Goal: Information Seeking & Learning: Learn about a topic

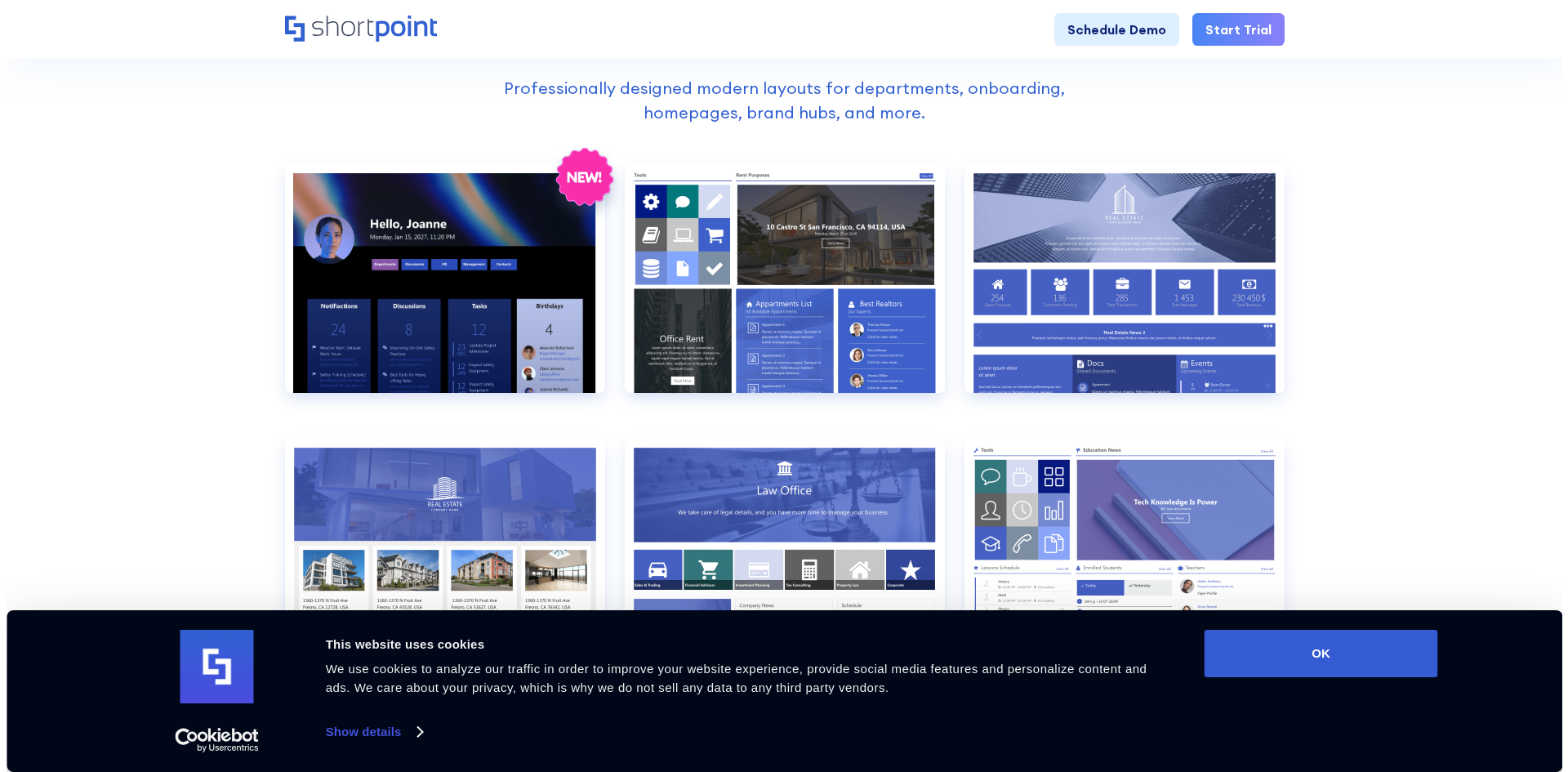
scroll to position [654, 0]
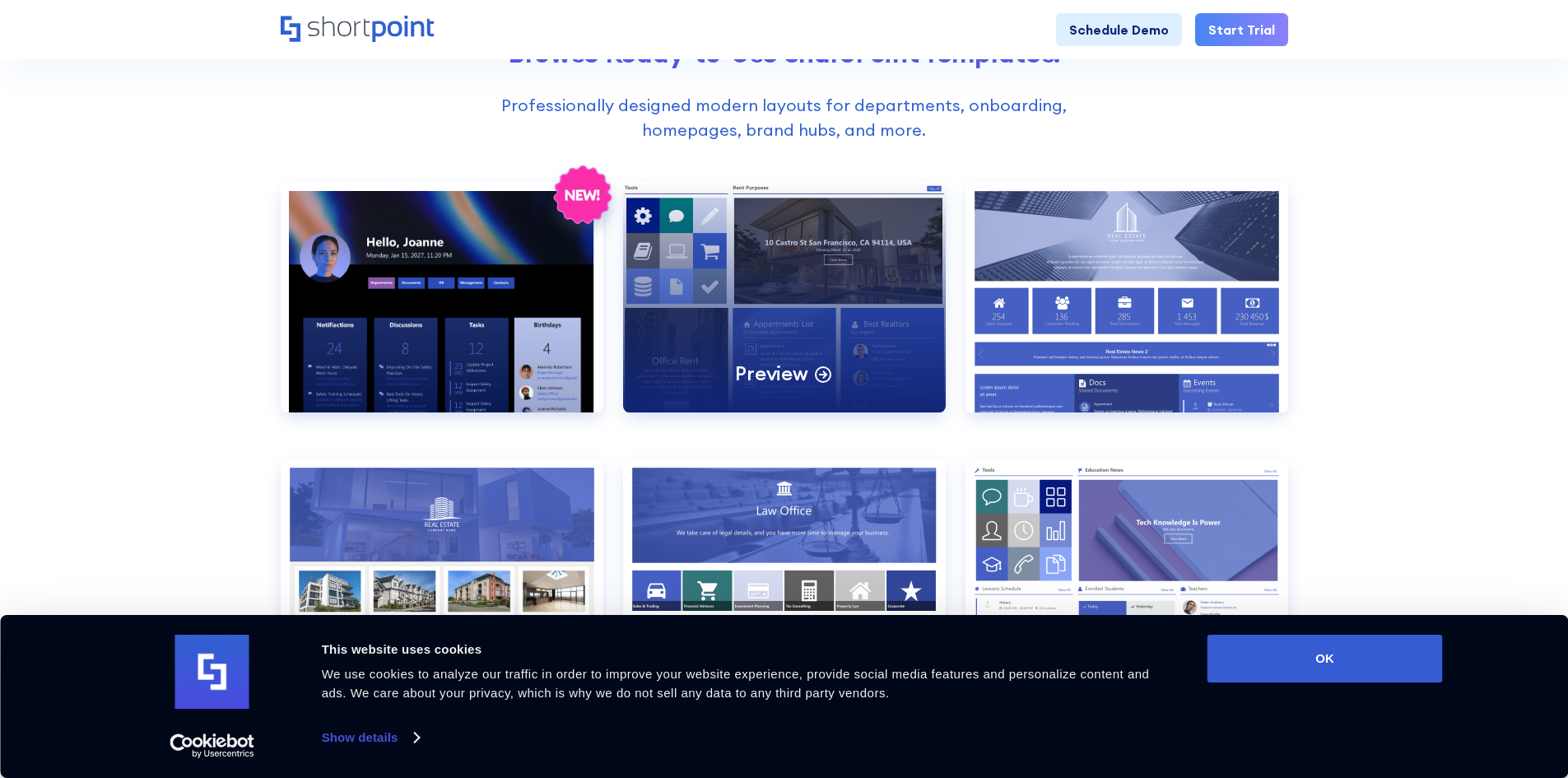
click at [870, 322] on div "Preview" at bounding box center [784, 297] width 322 height 230
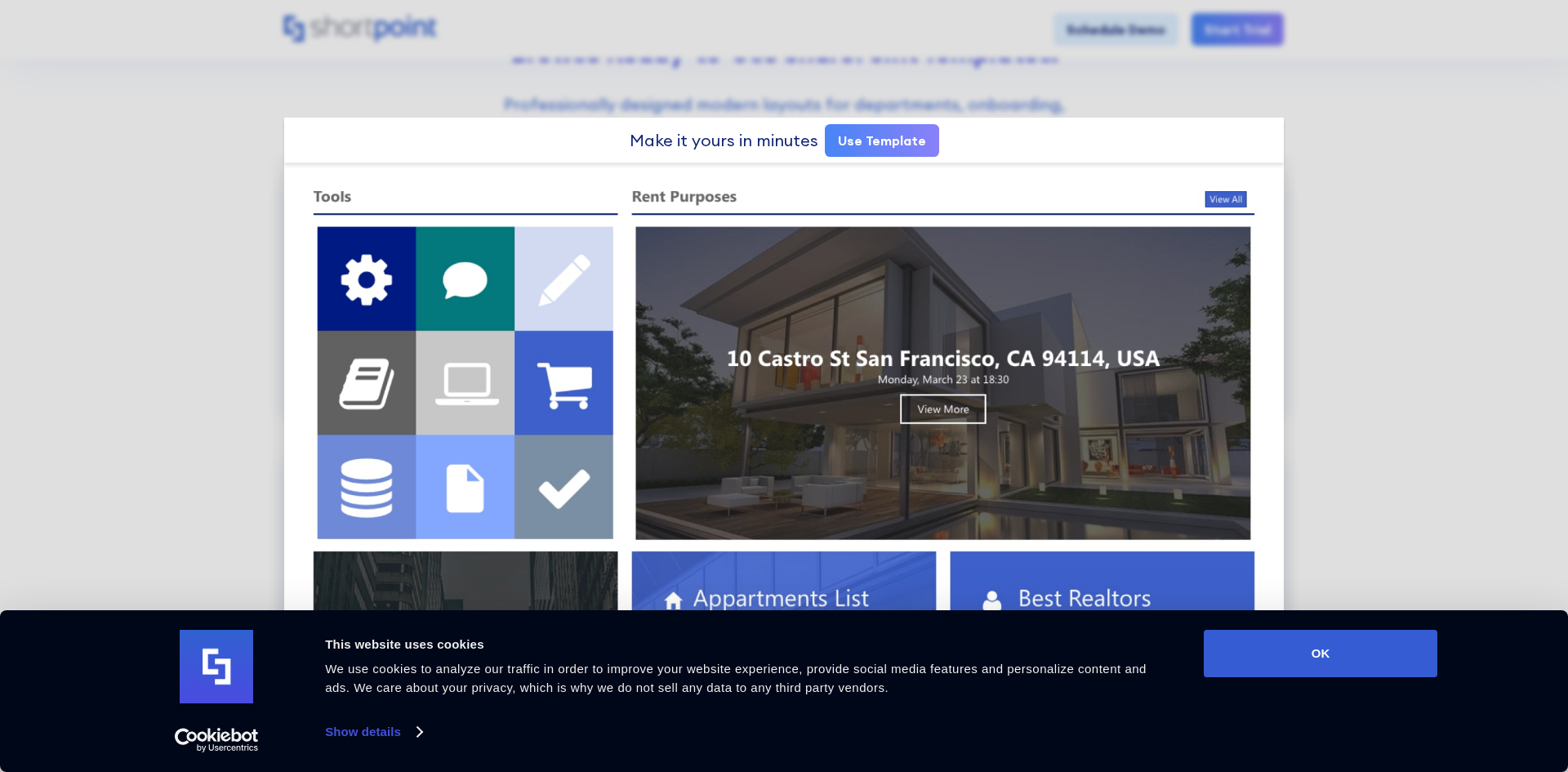
click at [1364, 667] on button "OK" at bounding box center [1321, 653] width 234 height 47
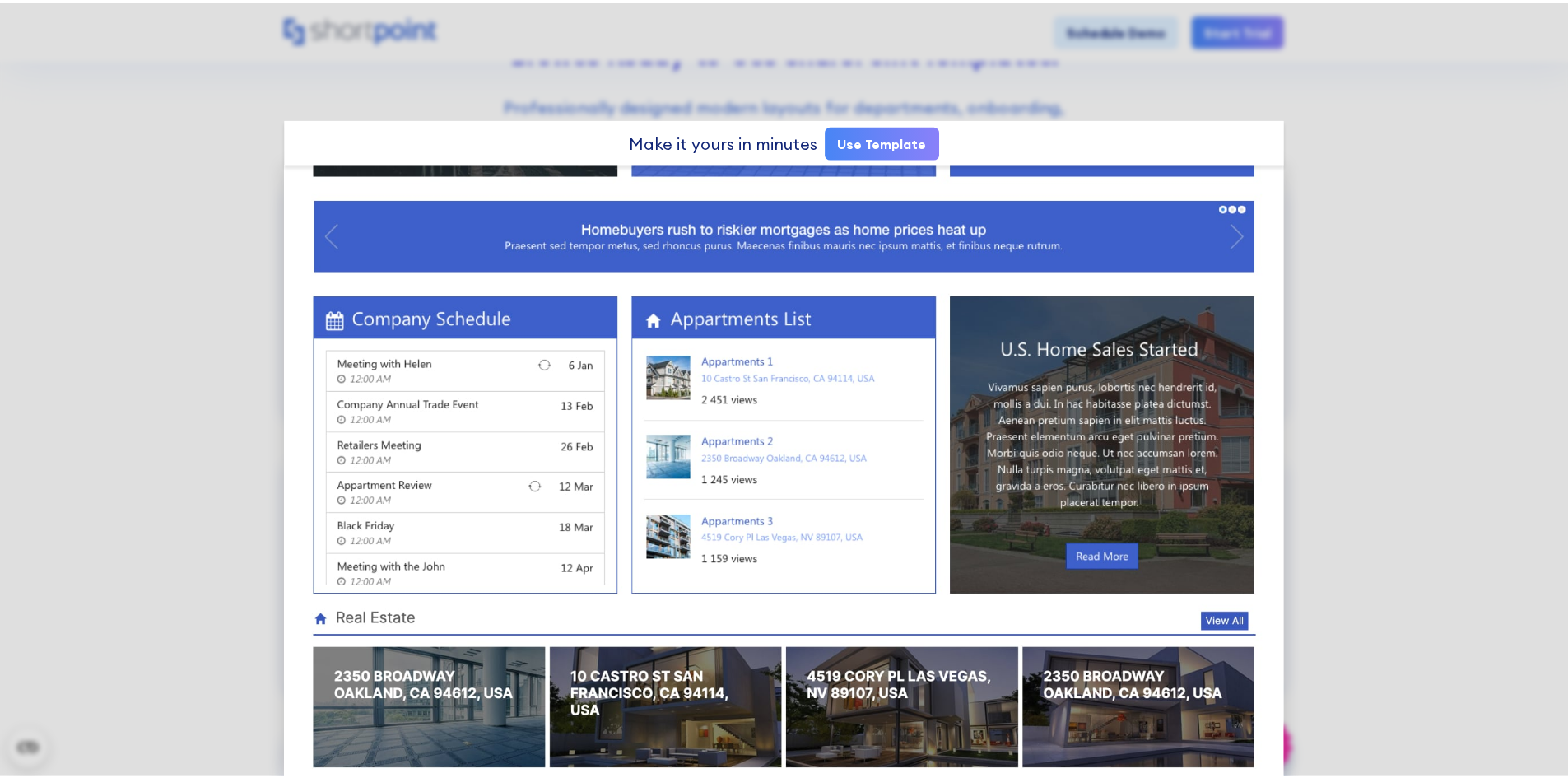
scroll to position [825, 0]
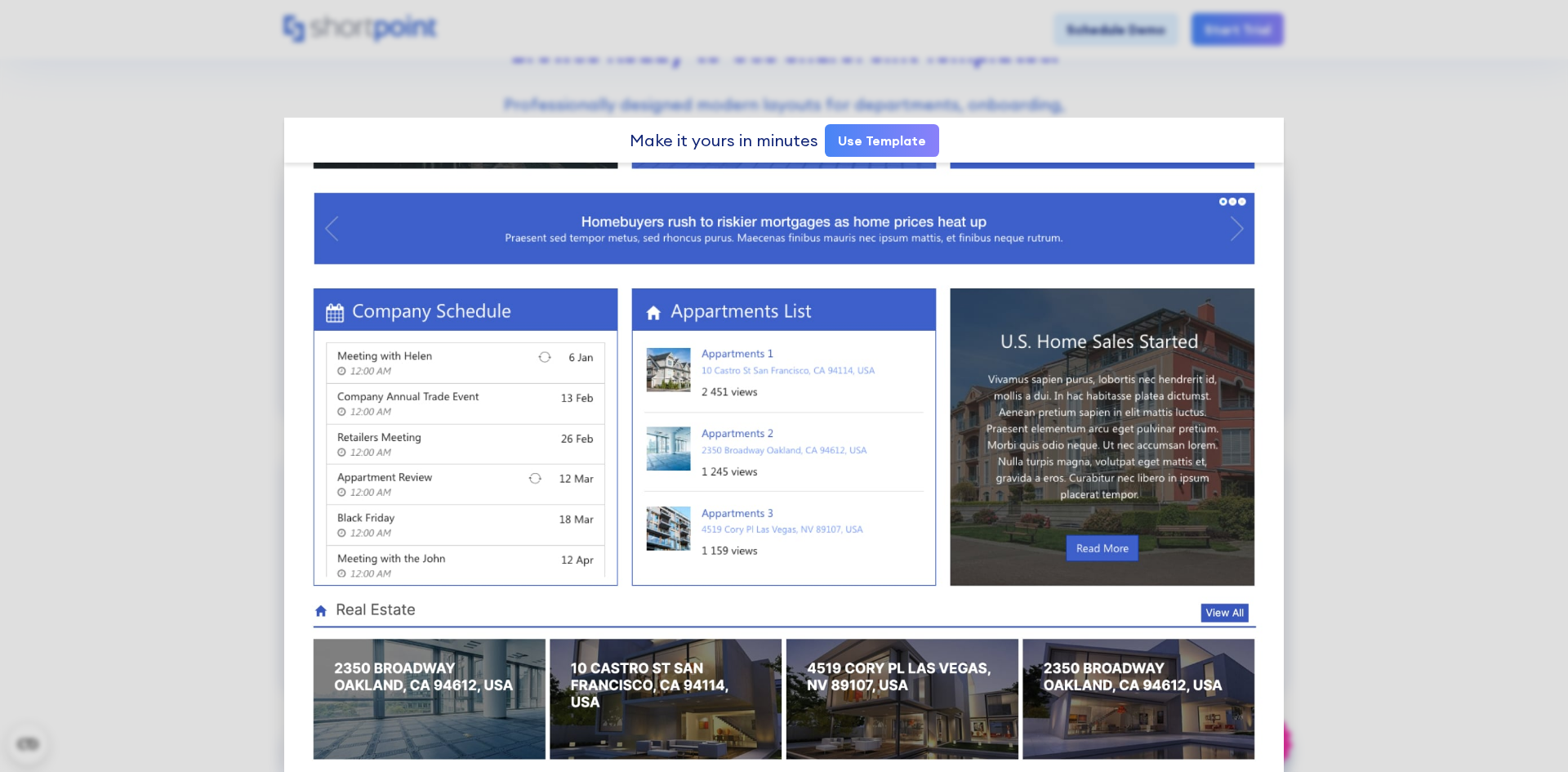
click at [1398, 238] on div at bounding box center [784, 386] width 1568 height 772
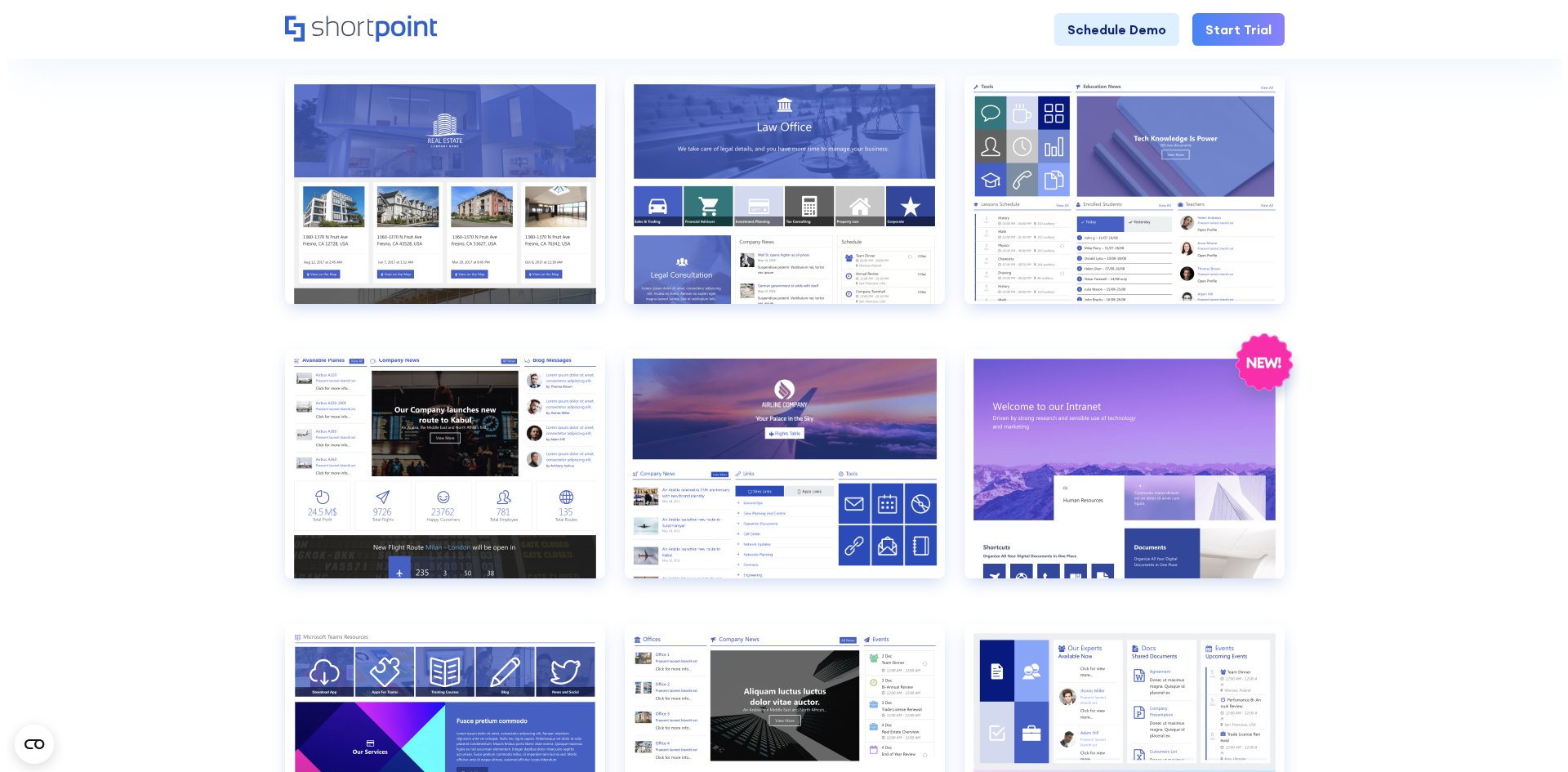
scroll to position [1063, 0]
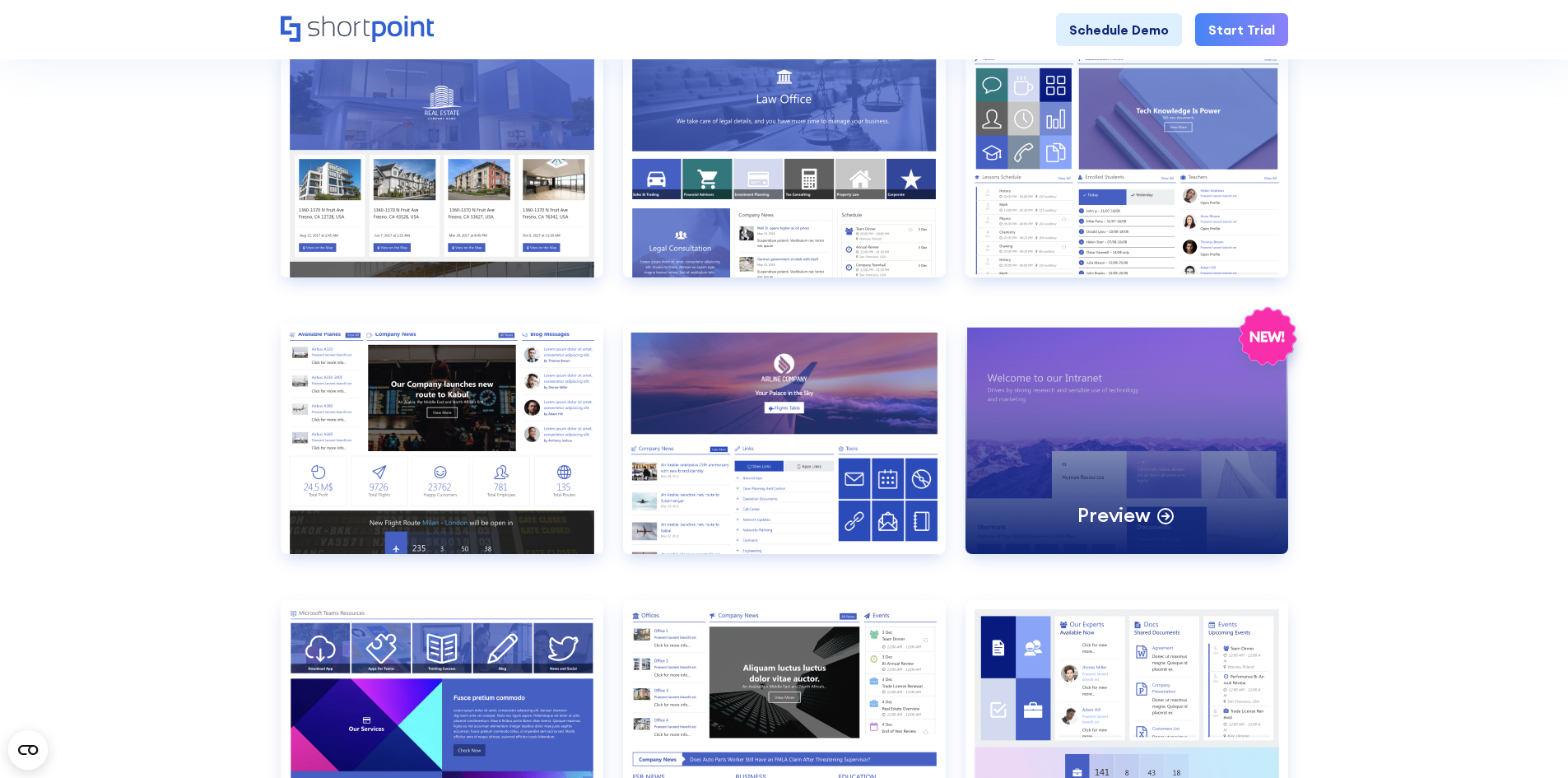
click at [1137, 417] on div "Preview" at bounding box center [1127, 439] width 322 height 230
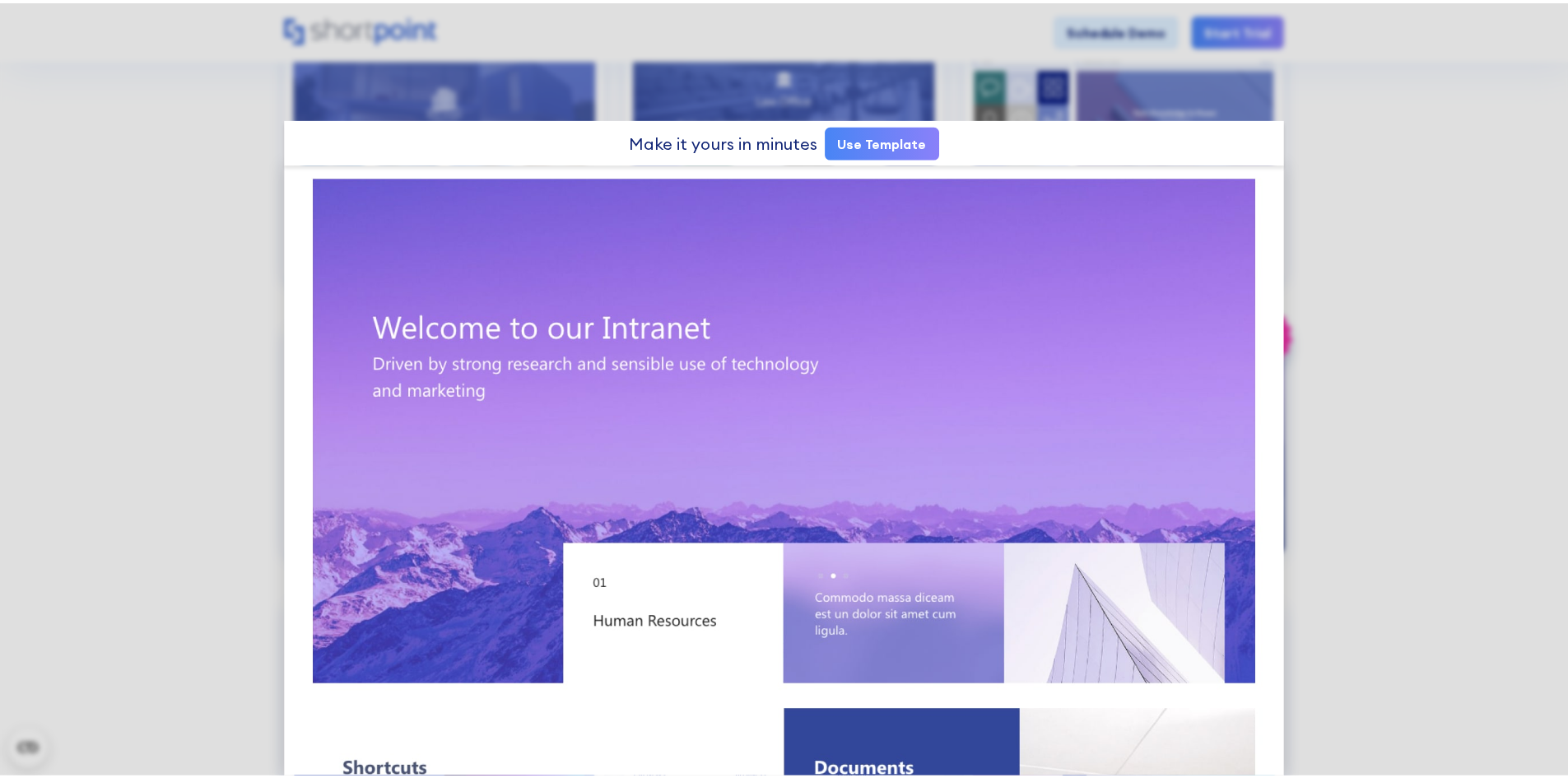
scroll to position [0, 0]
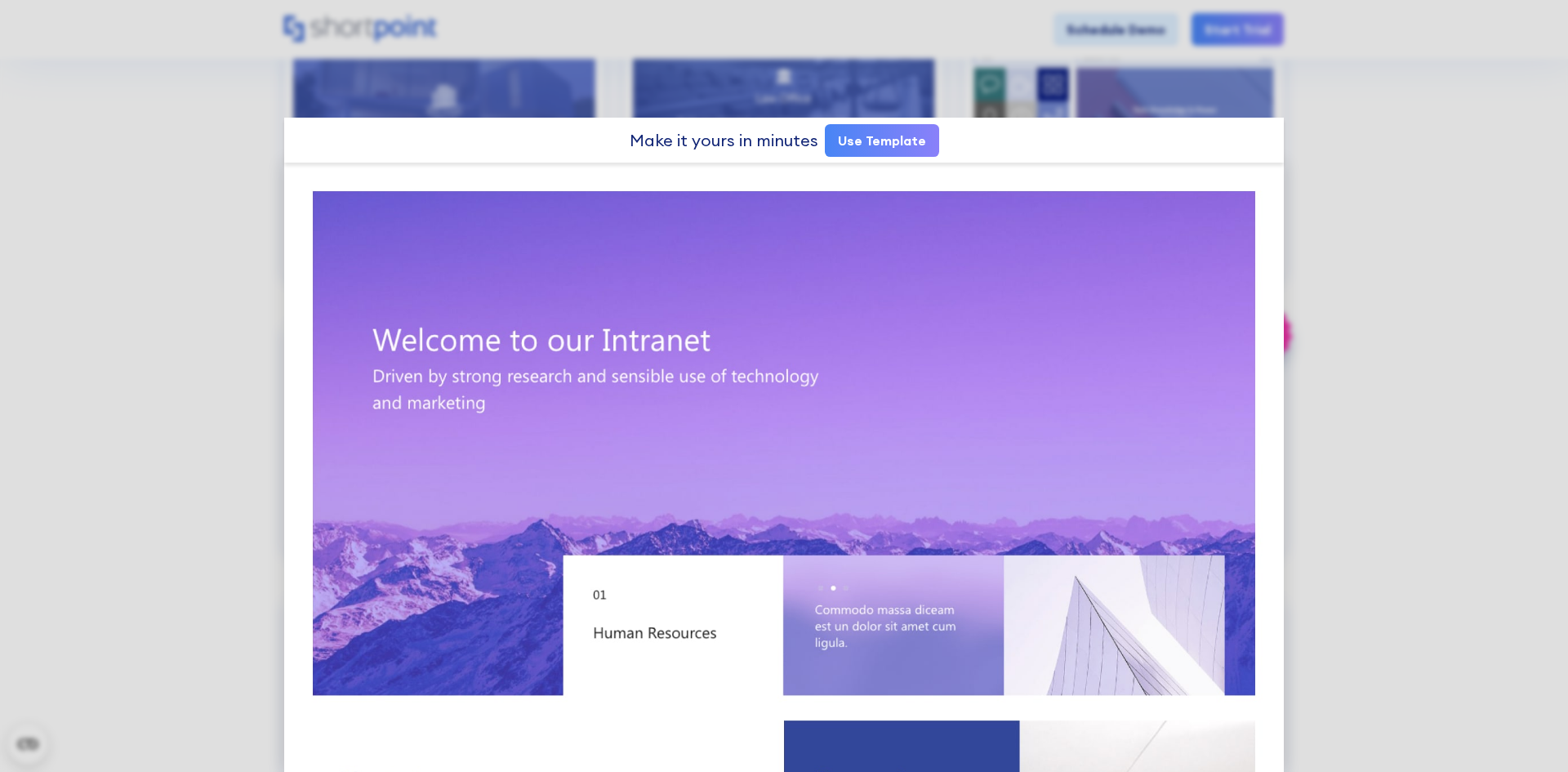
click at [1324, 360] on div at bounding box center [784, 386] width 1568 height 772
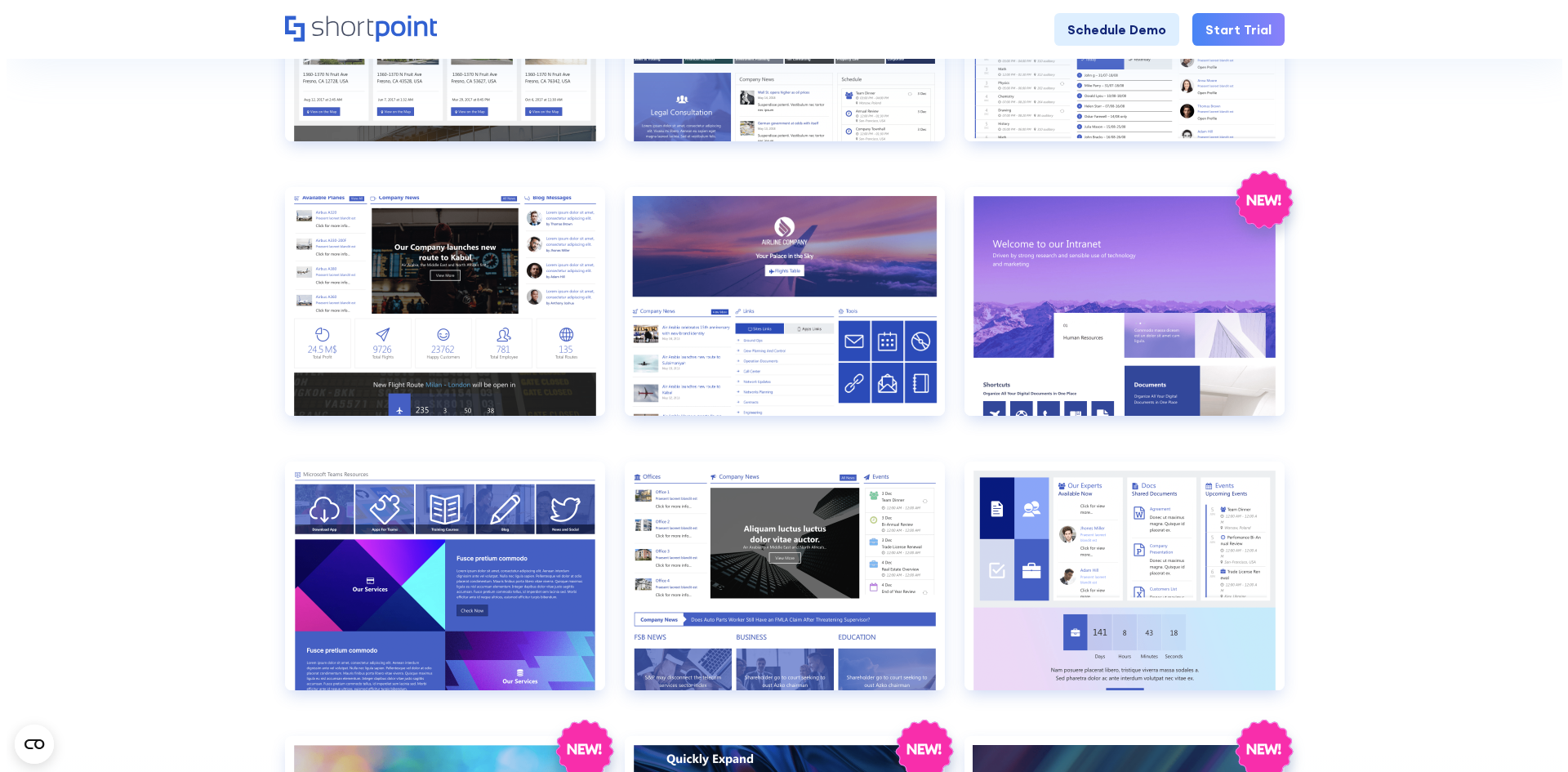
scroll to position [1226, 0]
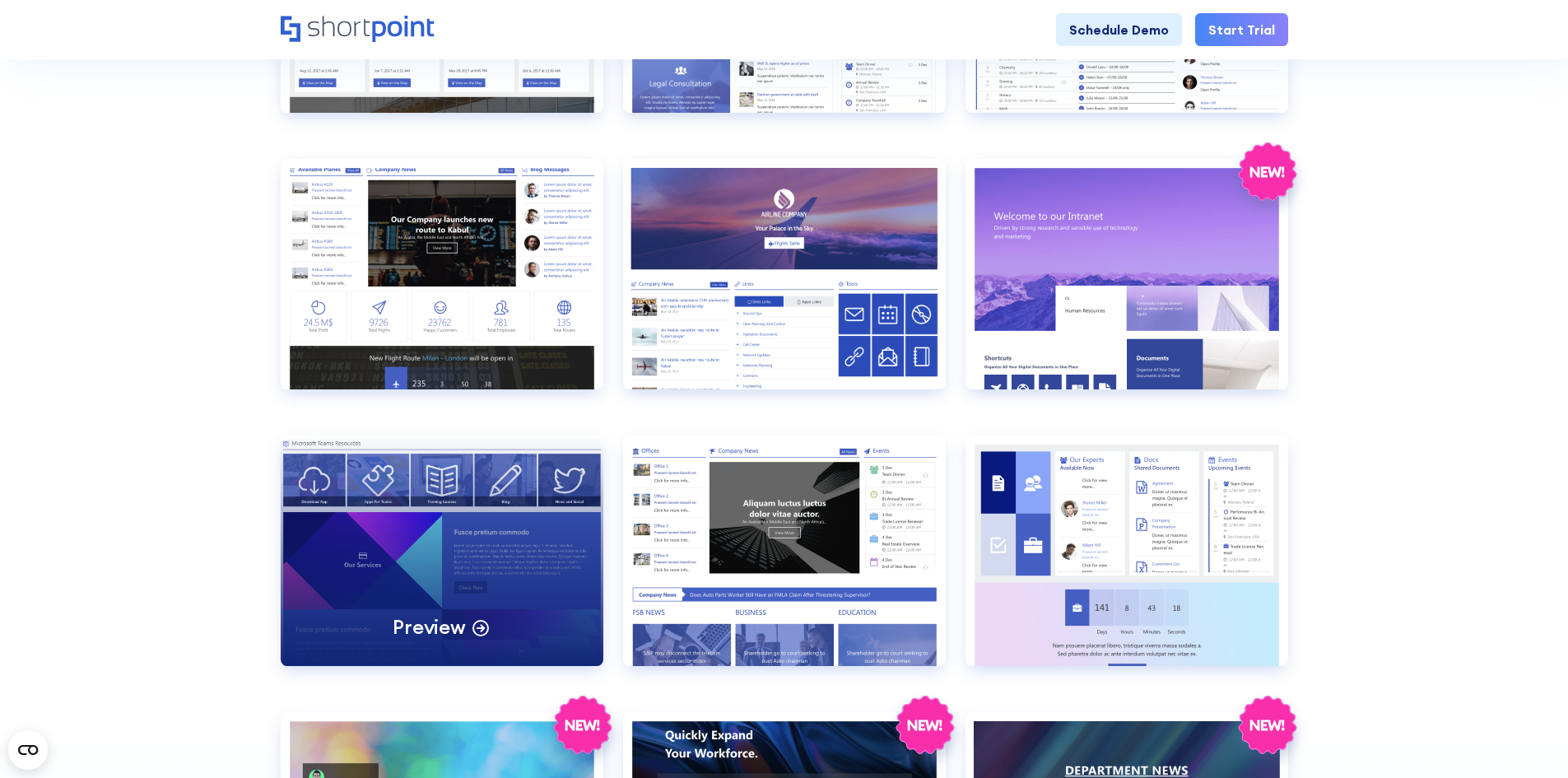
click at [478, 467] on div "Preview" at bounding box center [441, 551] width 322 height 230
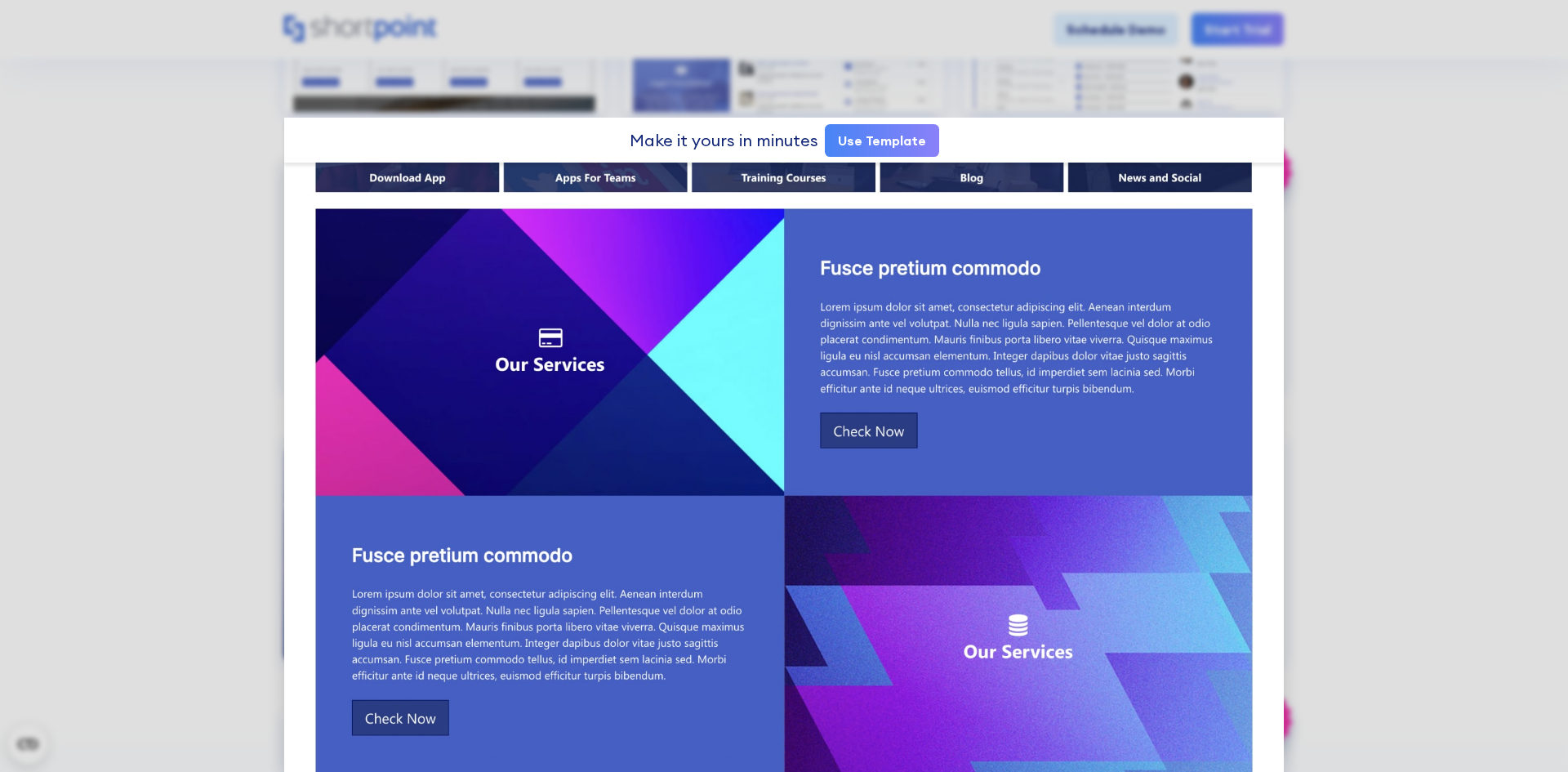
scroll to position [0, 0]
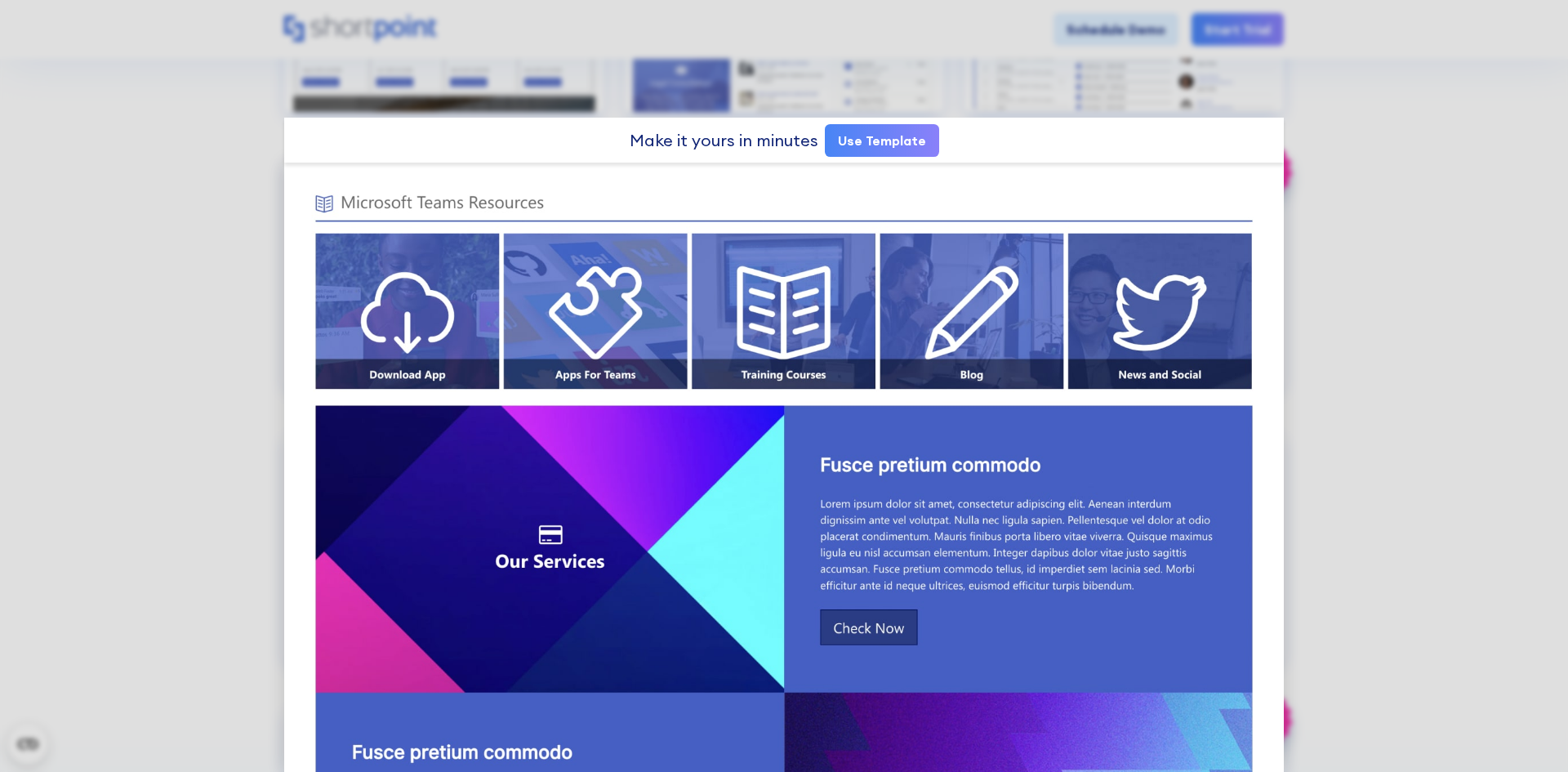
click at [1356, 385] on div at bounding box center [784, 386] width 1568 height 772
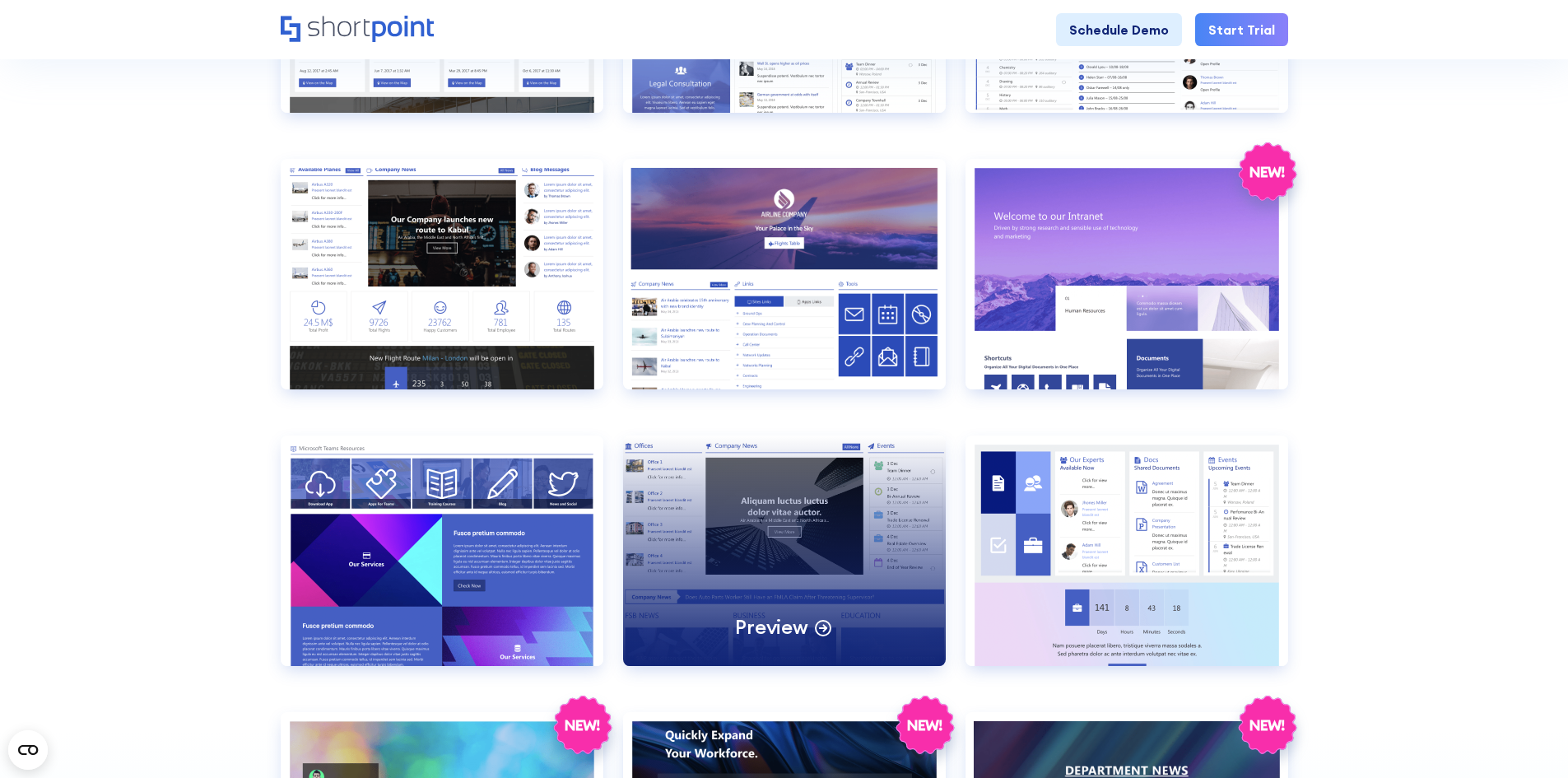
click at [850, 589] on div "Preview" at bounding box center [784, 551] width 322 height 230
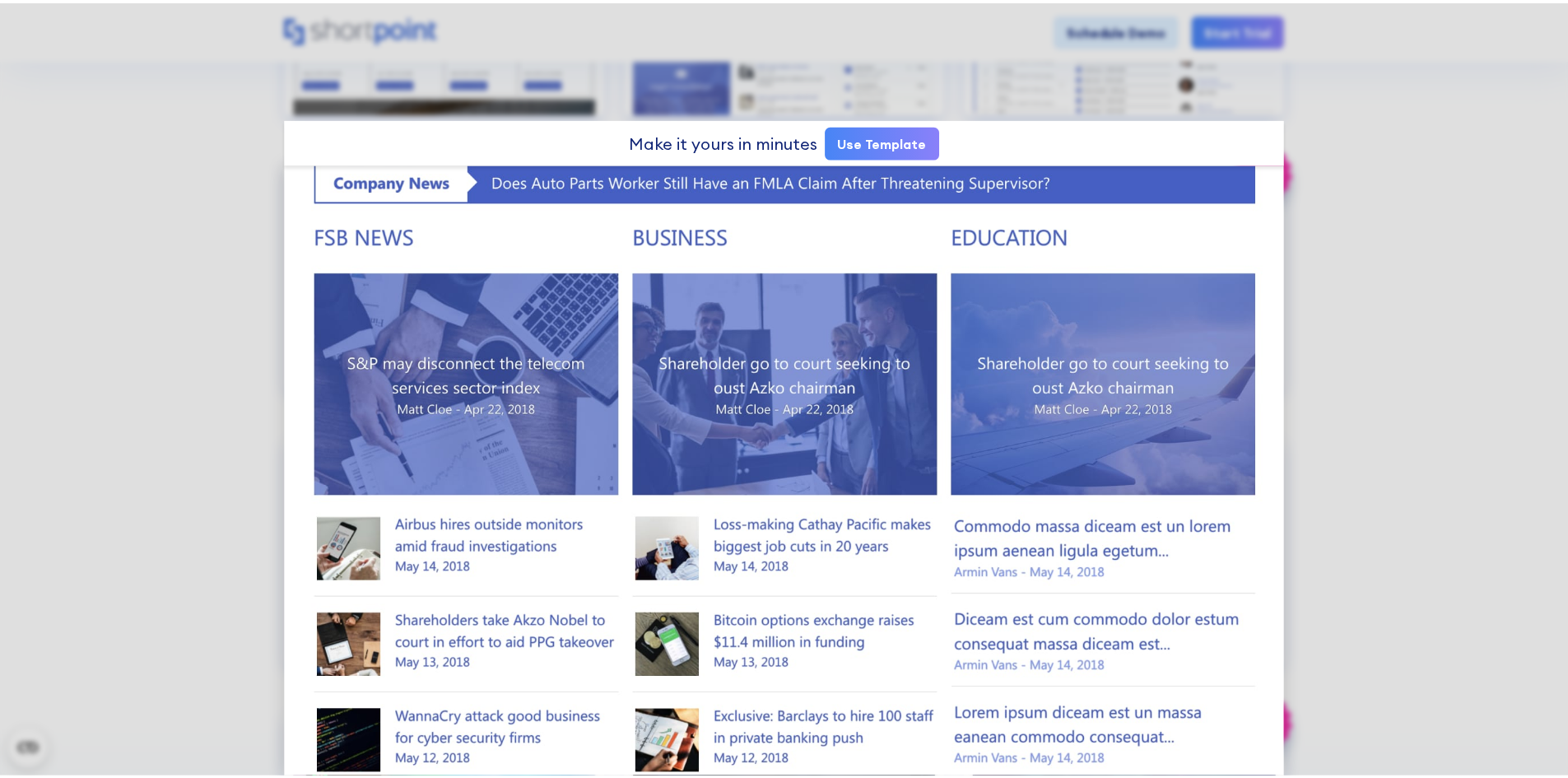
scroll to position [576, 0]
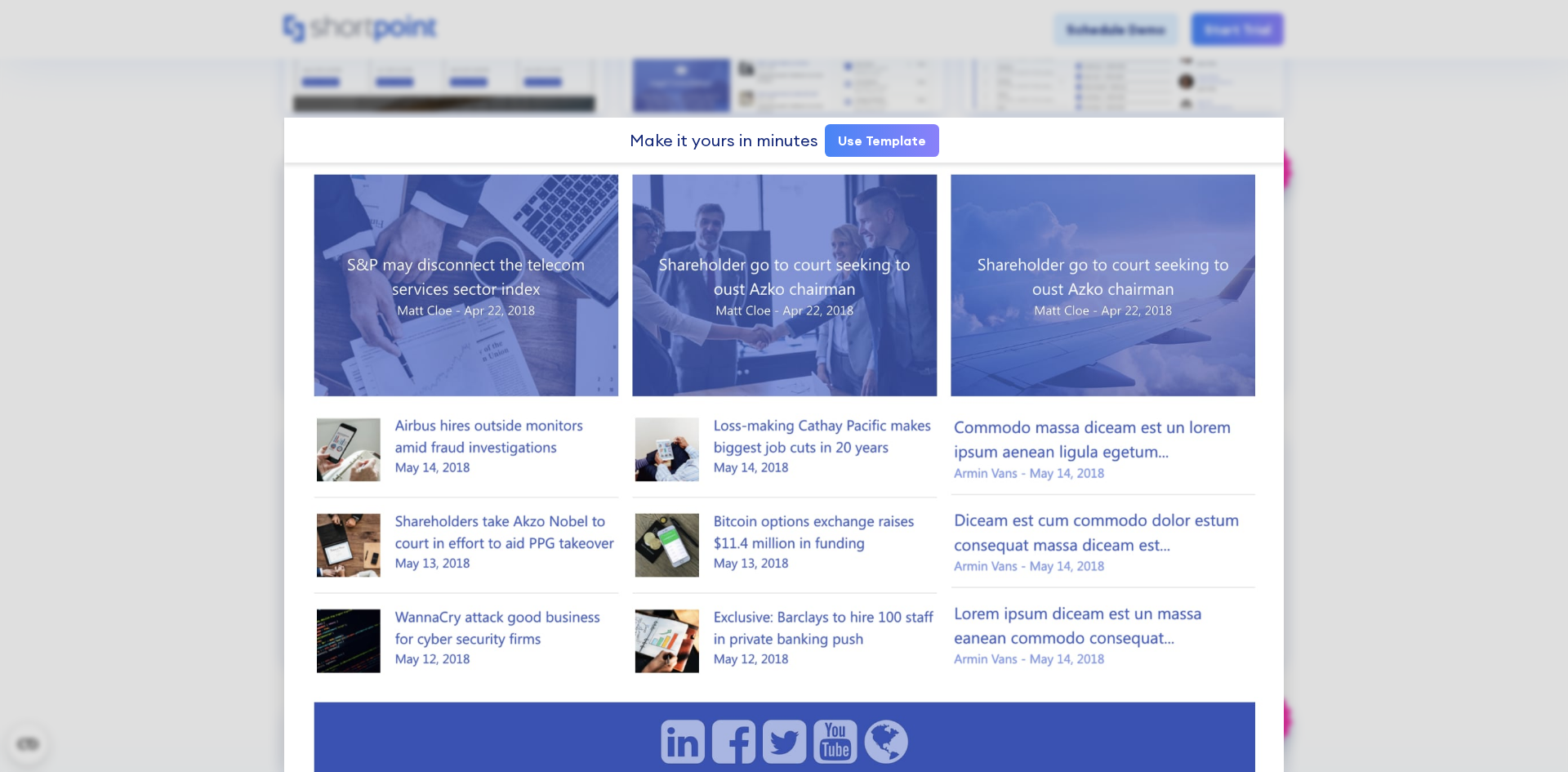
click at [1335, 404] on div at bounding box center [784, 386] width 1568 height 772
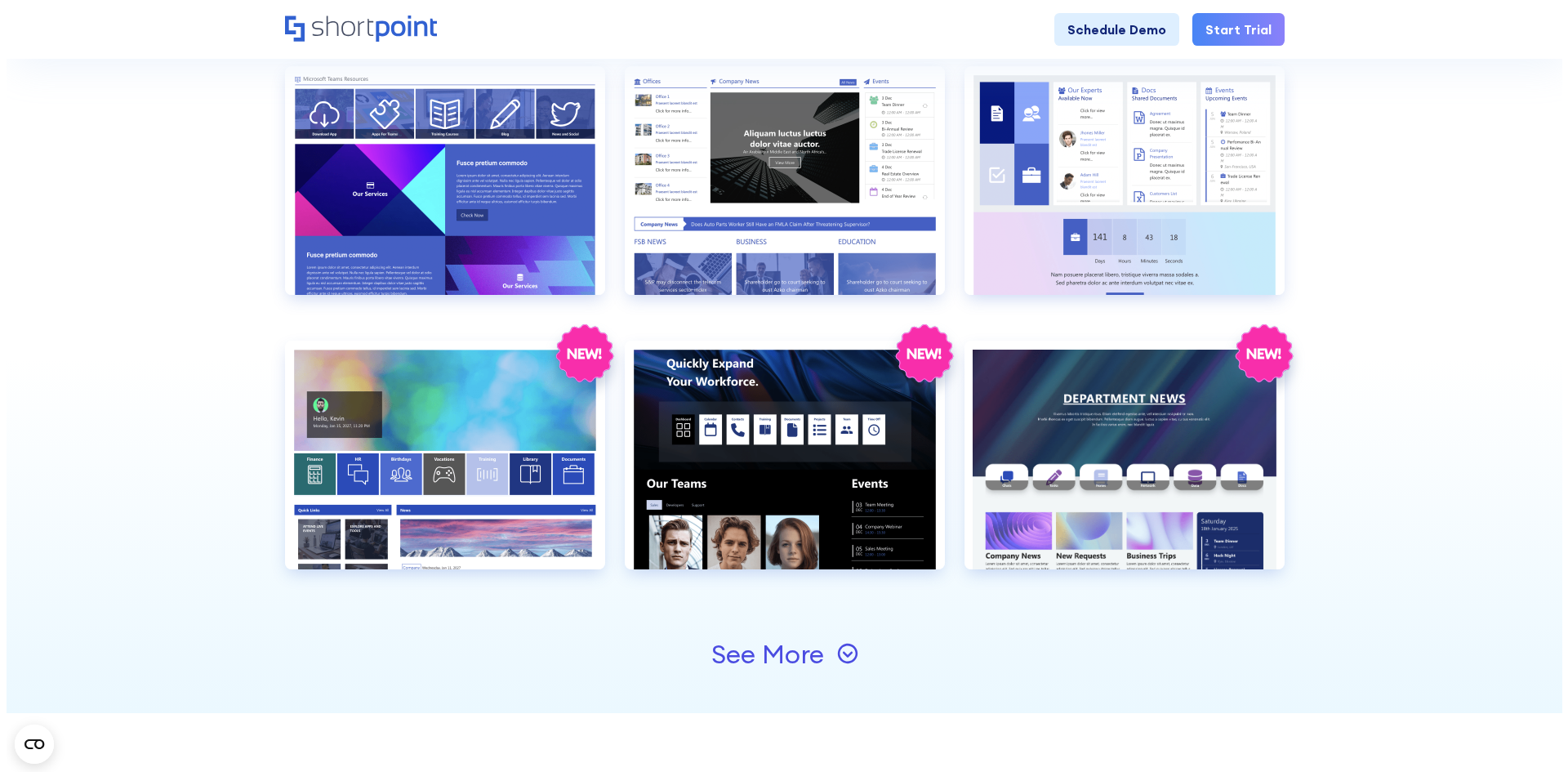
scroll to position [1634, 0]
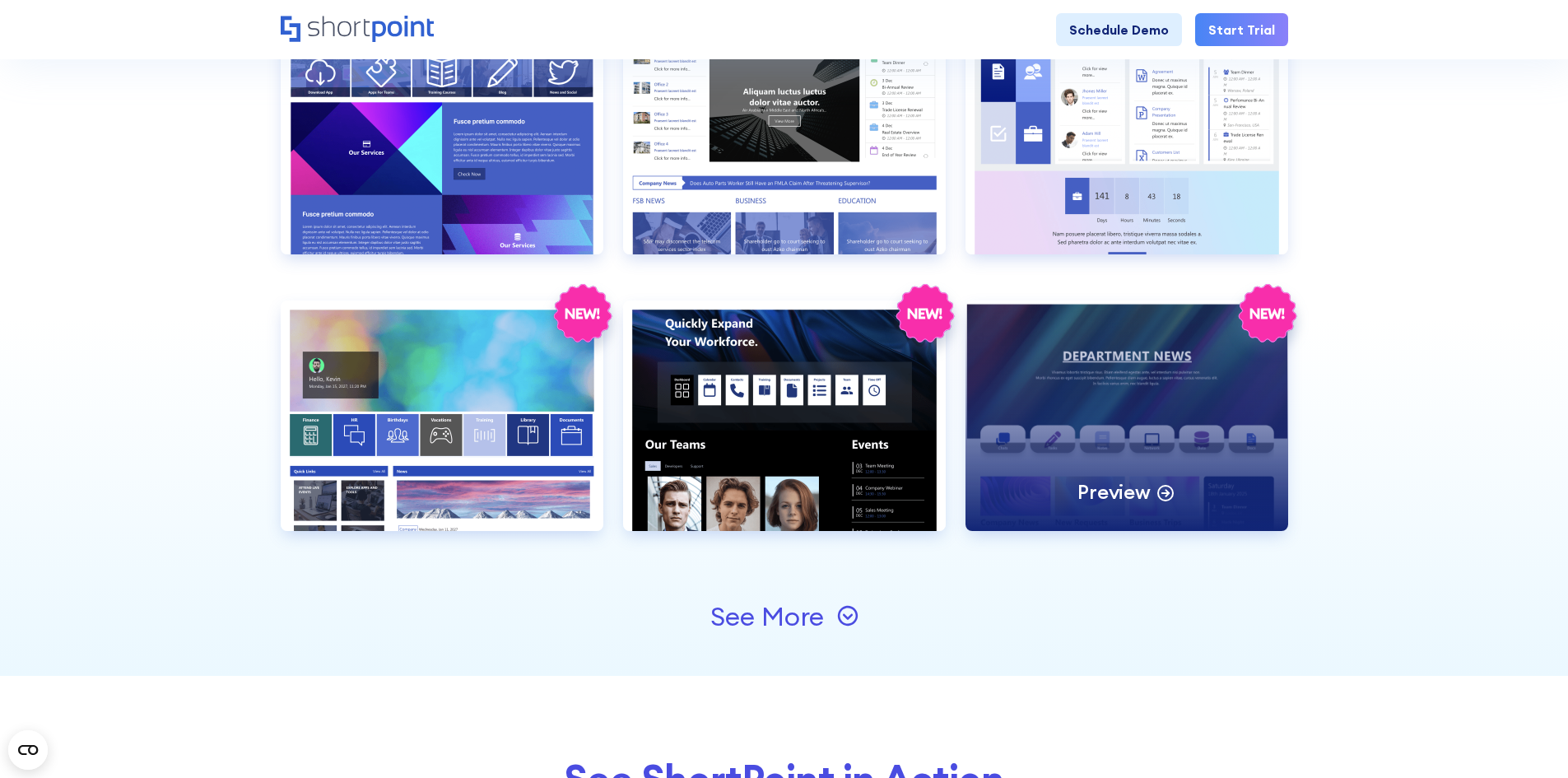
click at [1197, 380] on div "Preview" at bounding box center [1127, 416] width 322 height 230
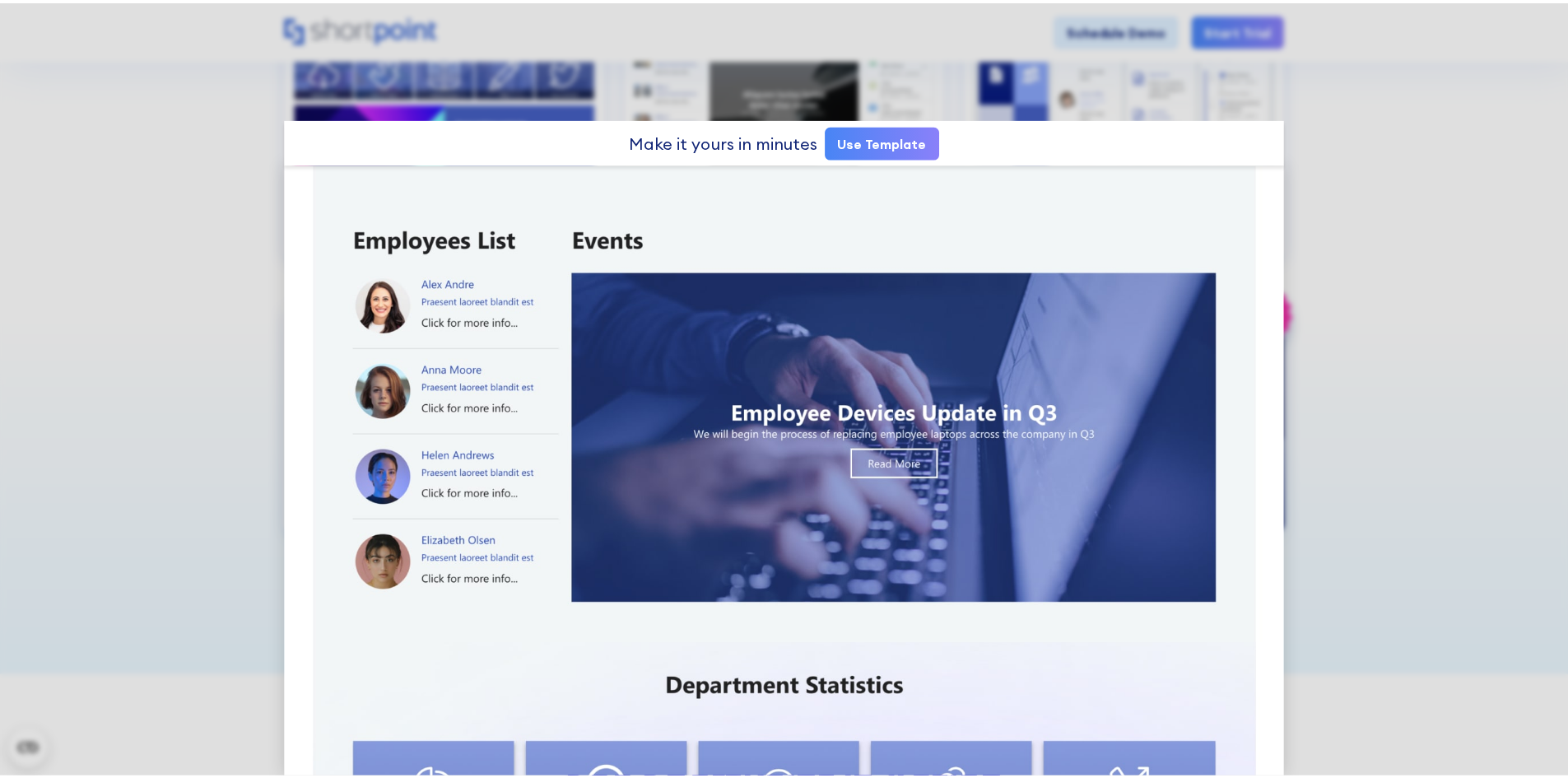
scroll to position [898, 0]
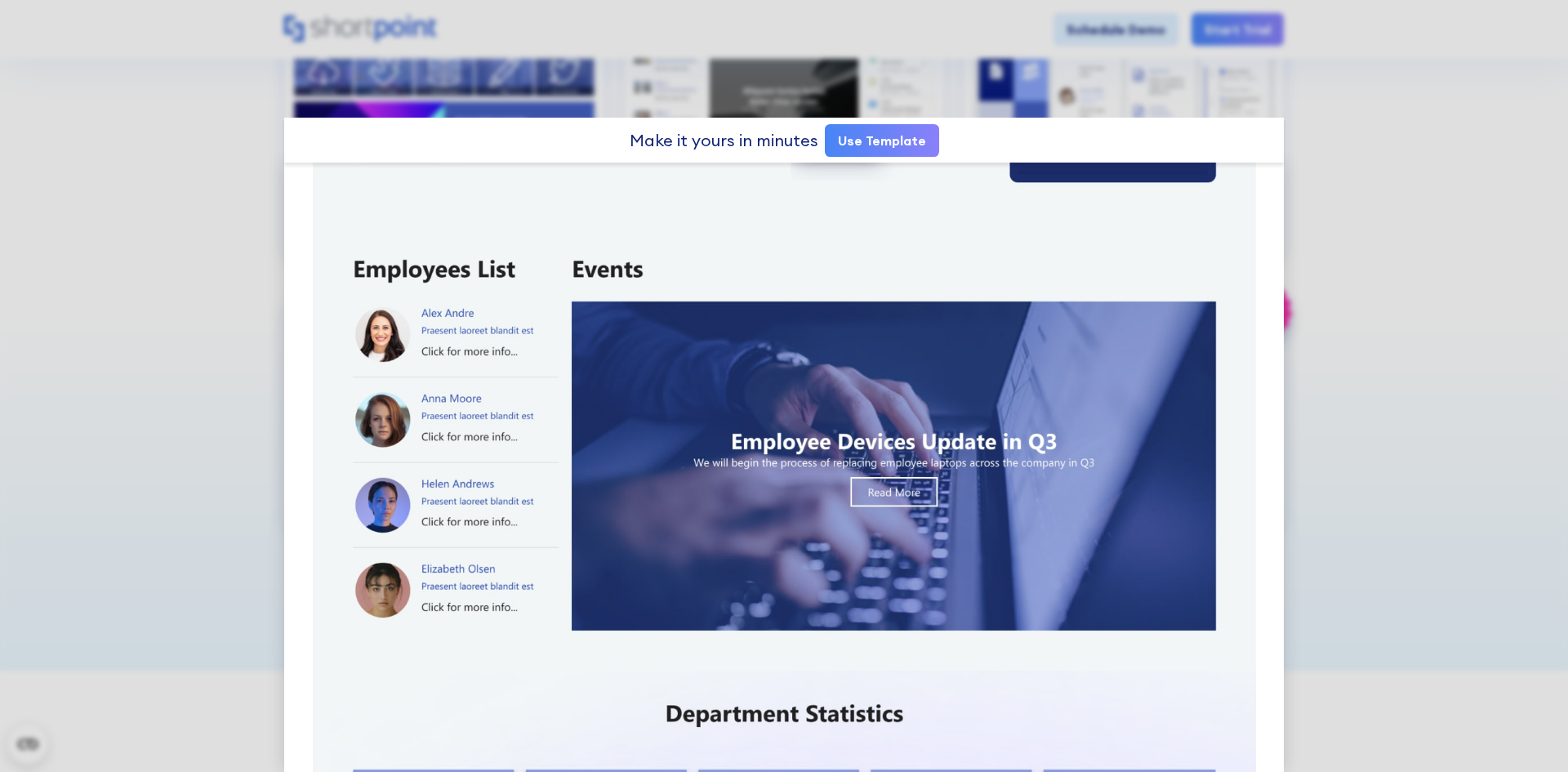
click at [1337, 386] on div at bounding box center [784, 386] width 1568 height 772
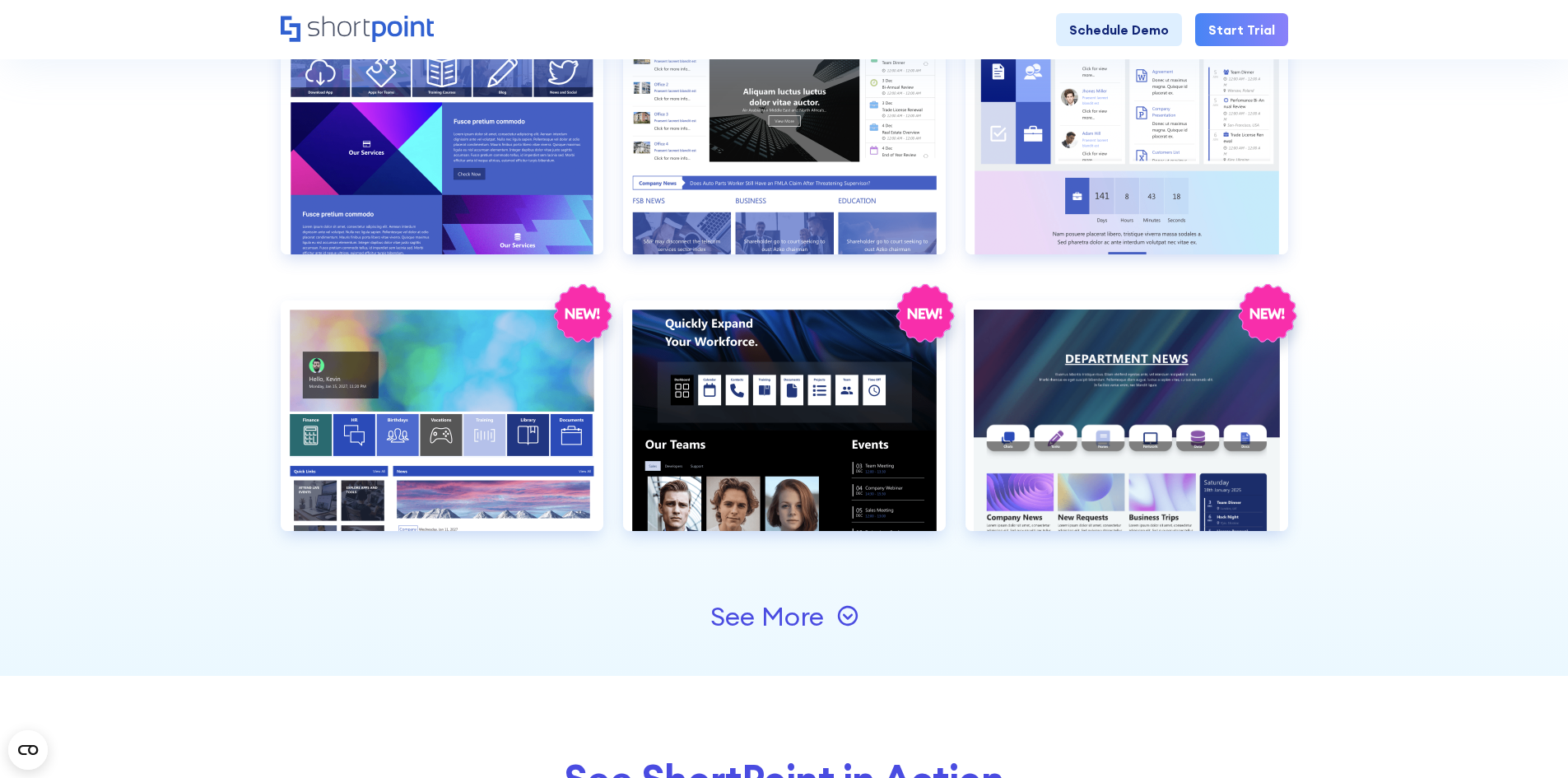
scroll to position [1729, 0]
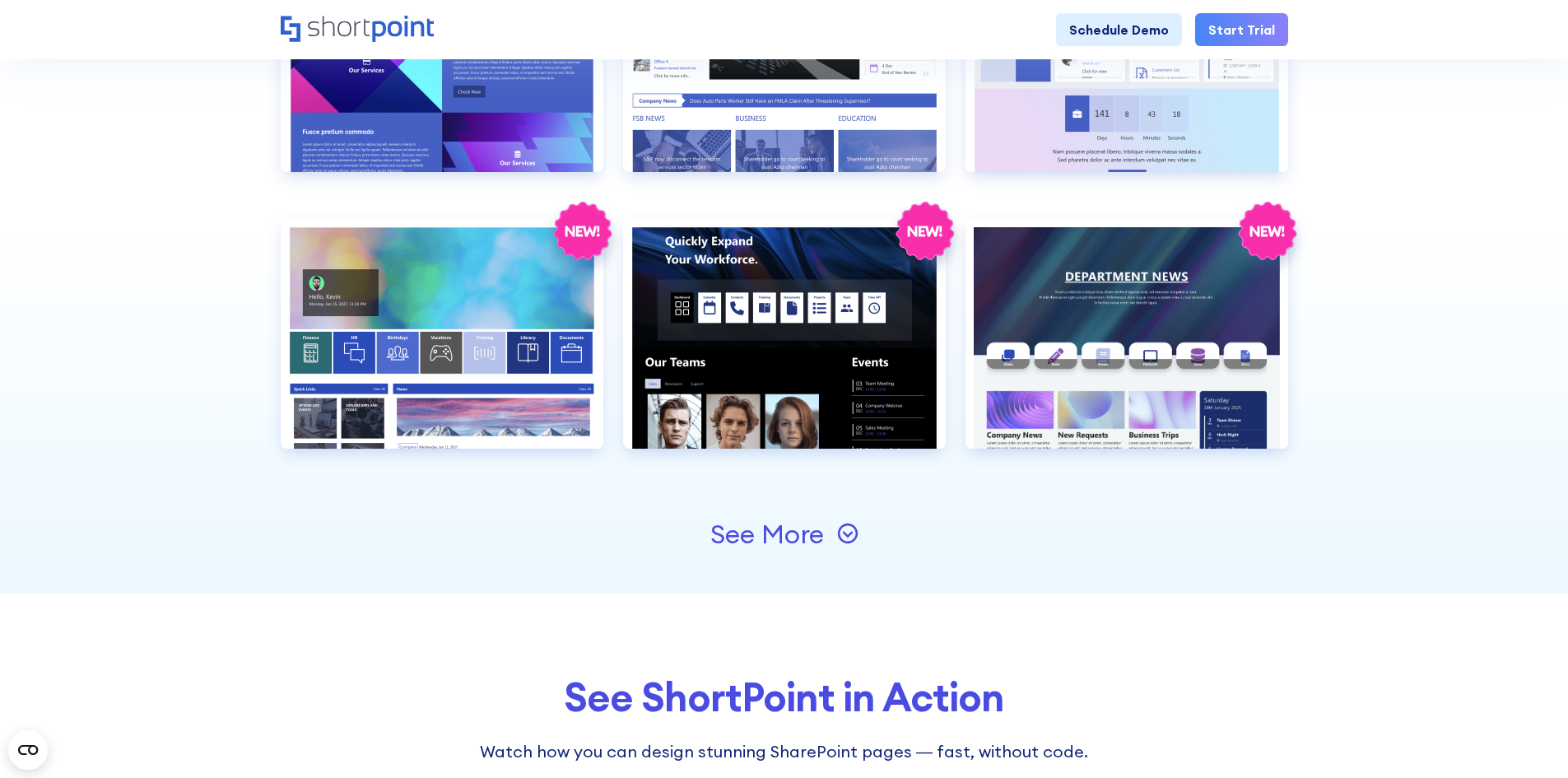
click at [776, 545] on div "See More" at bounding box center [767, 535] width 113 height 27
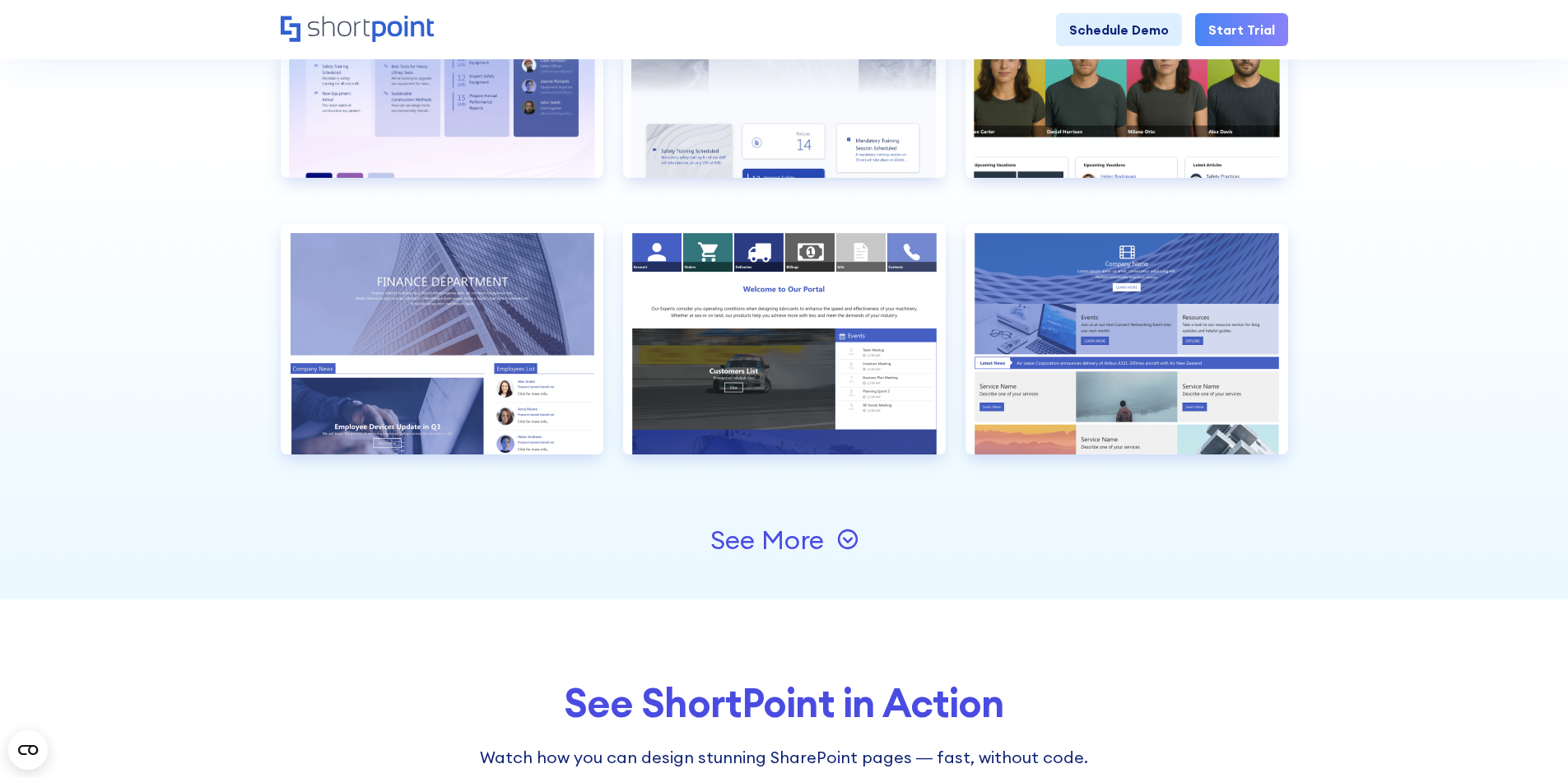
scroll to position [2306, 0]
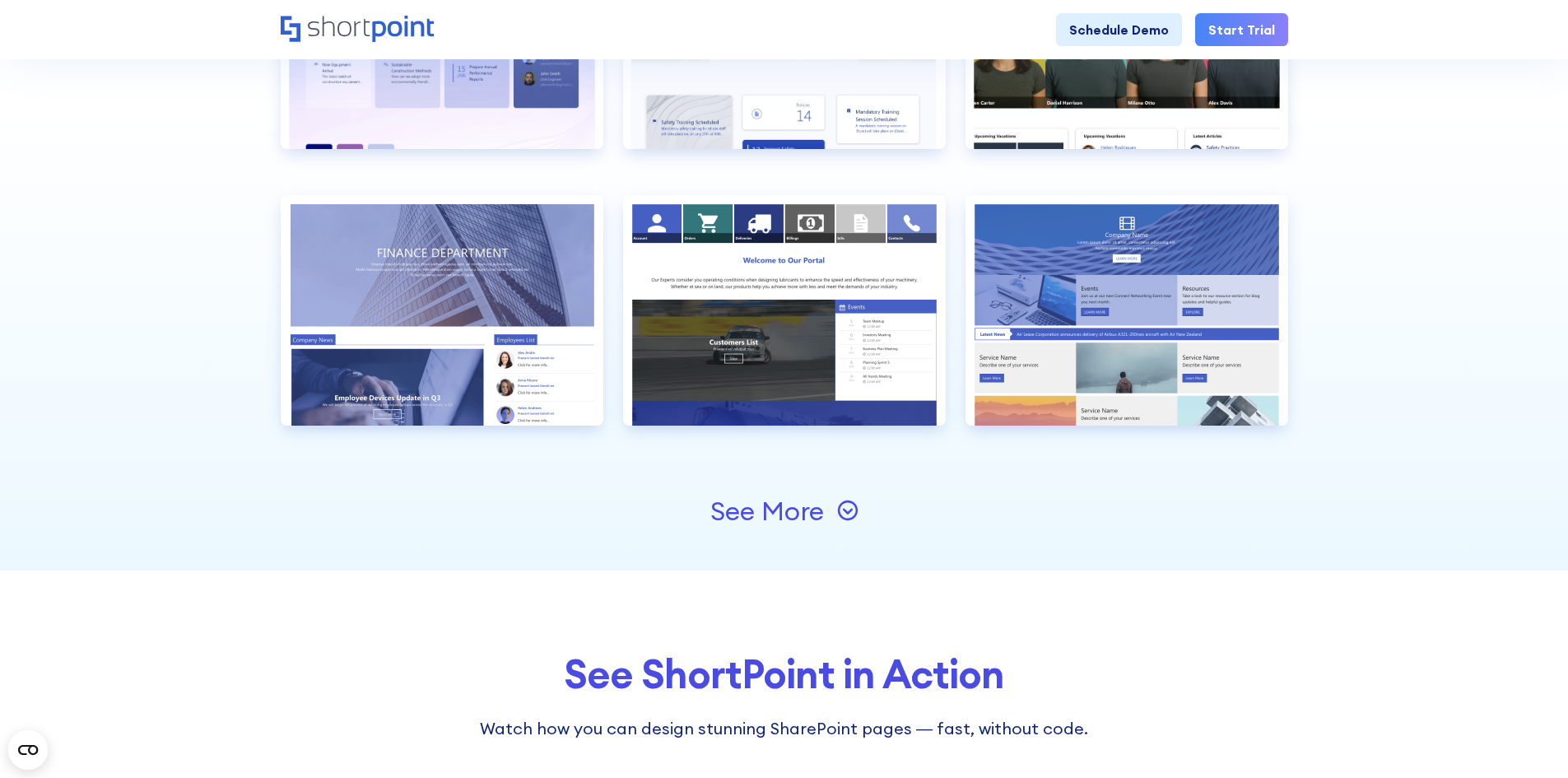
click at [814, 518] on div "See More" at bounding box center [767, 512] width 113 height 27
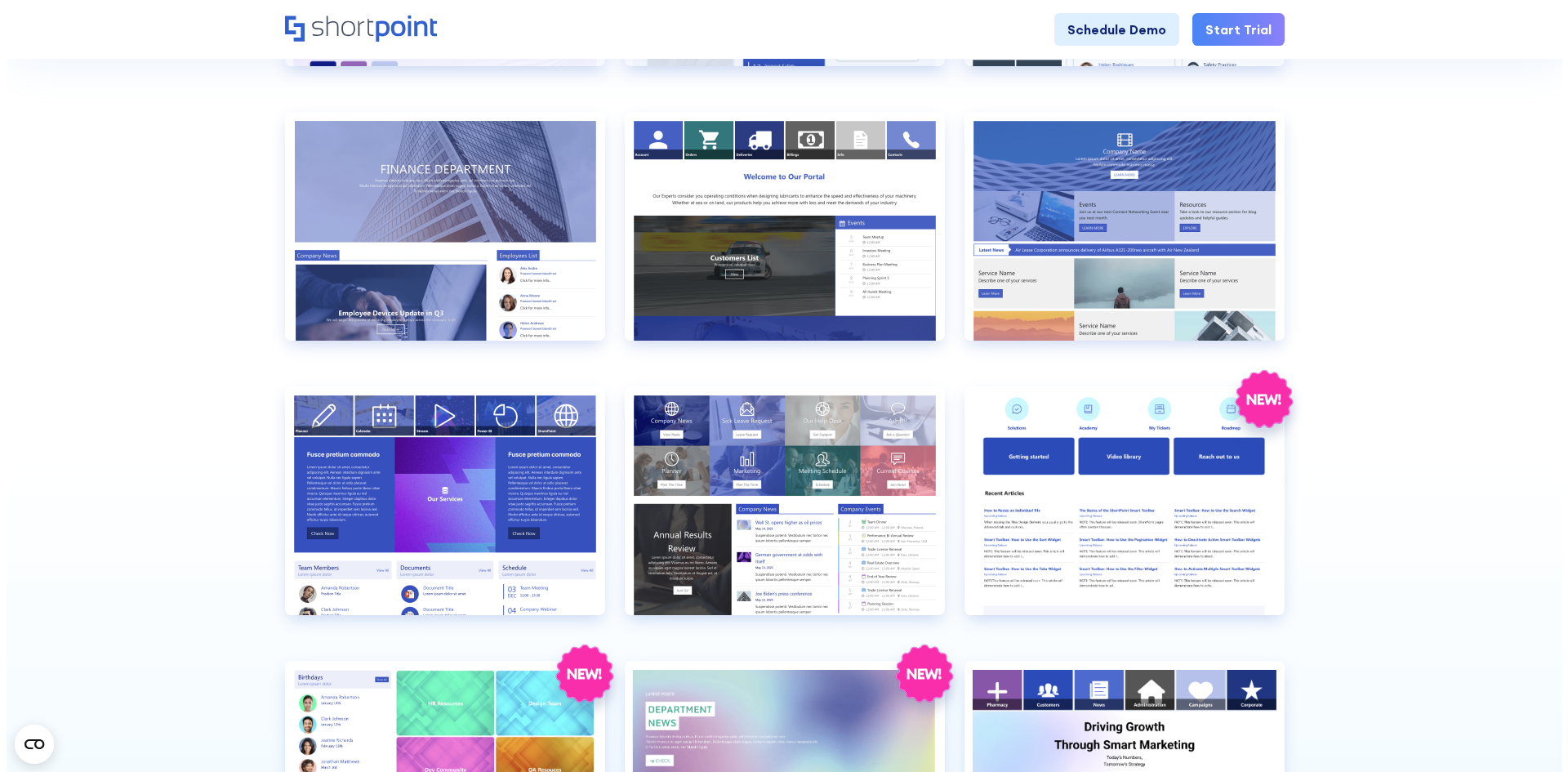
scroll to position [2452, 0]
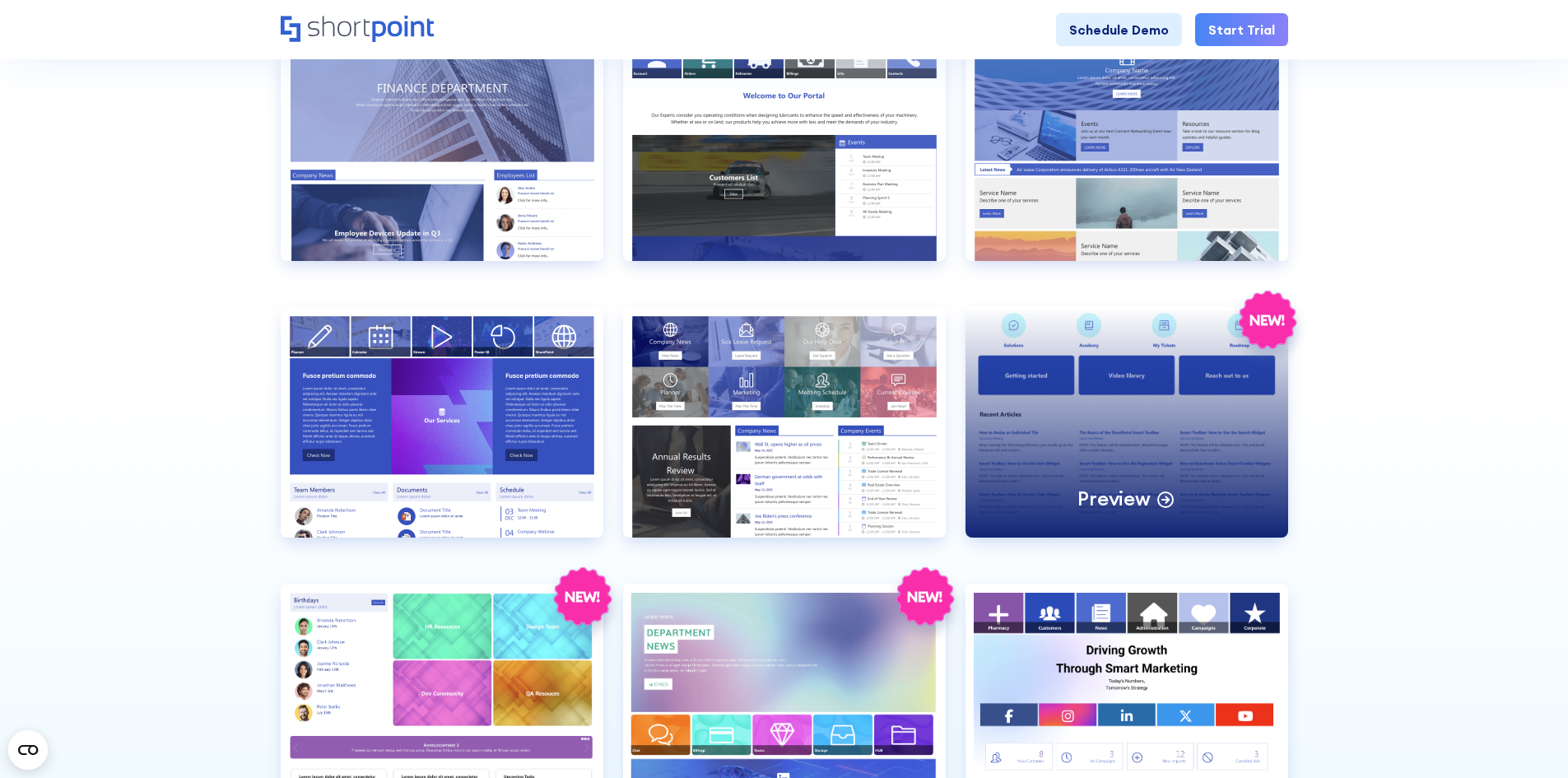
click at [1198, 439] on div "Preview" at bounding box center [1127, 422] width 322 height 230
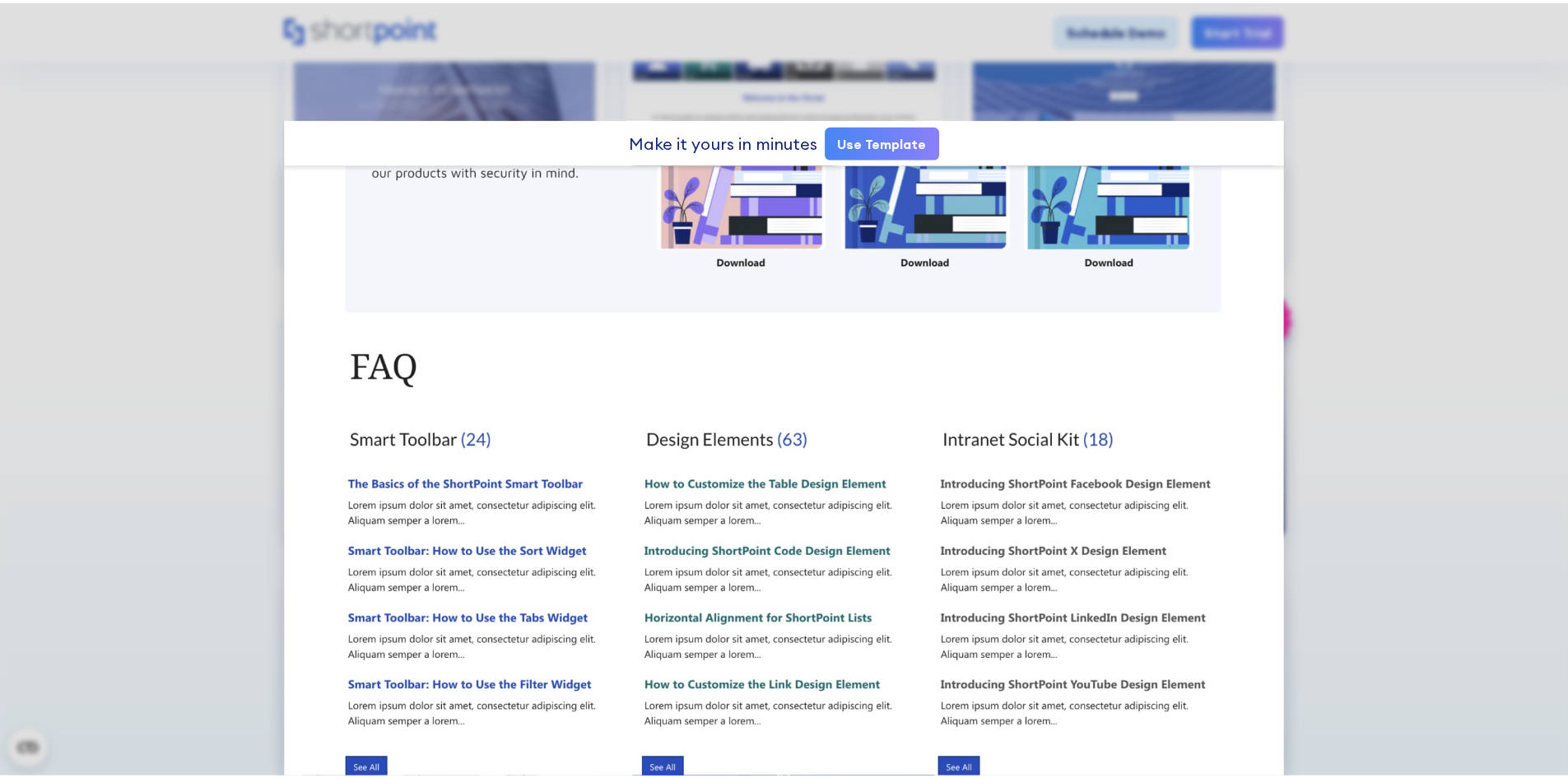
scroll to position [898, 0]
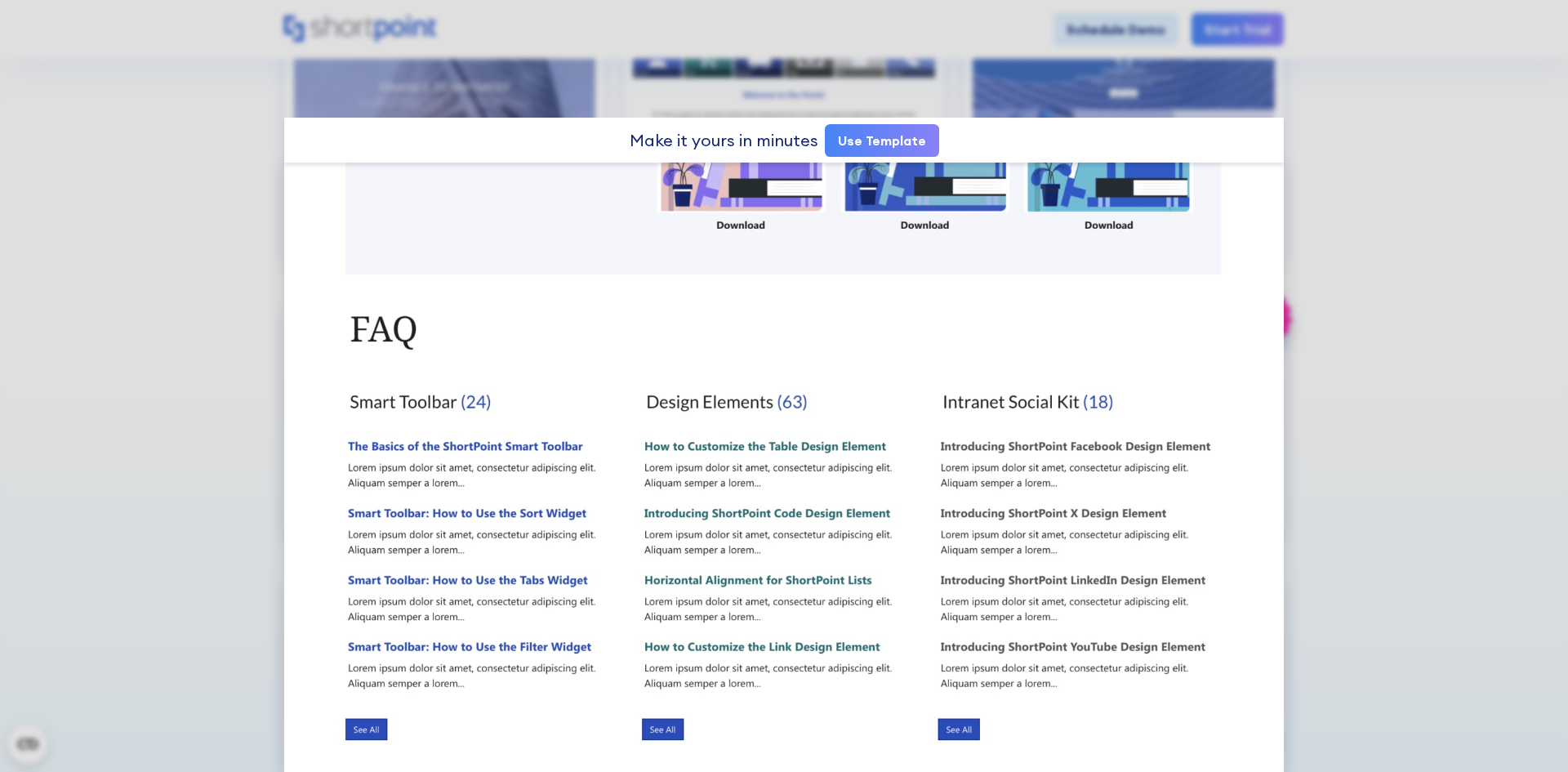
click at [1327, 433] on div at bounding box center [784, 386] width 1568 height 772
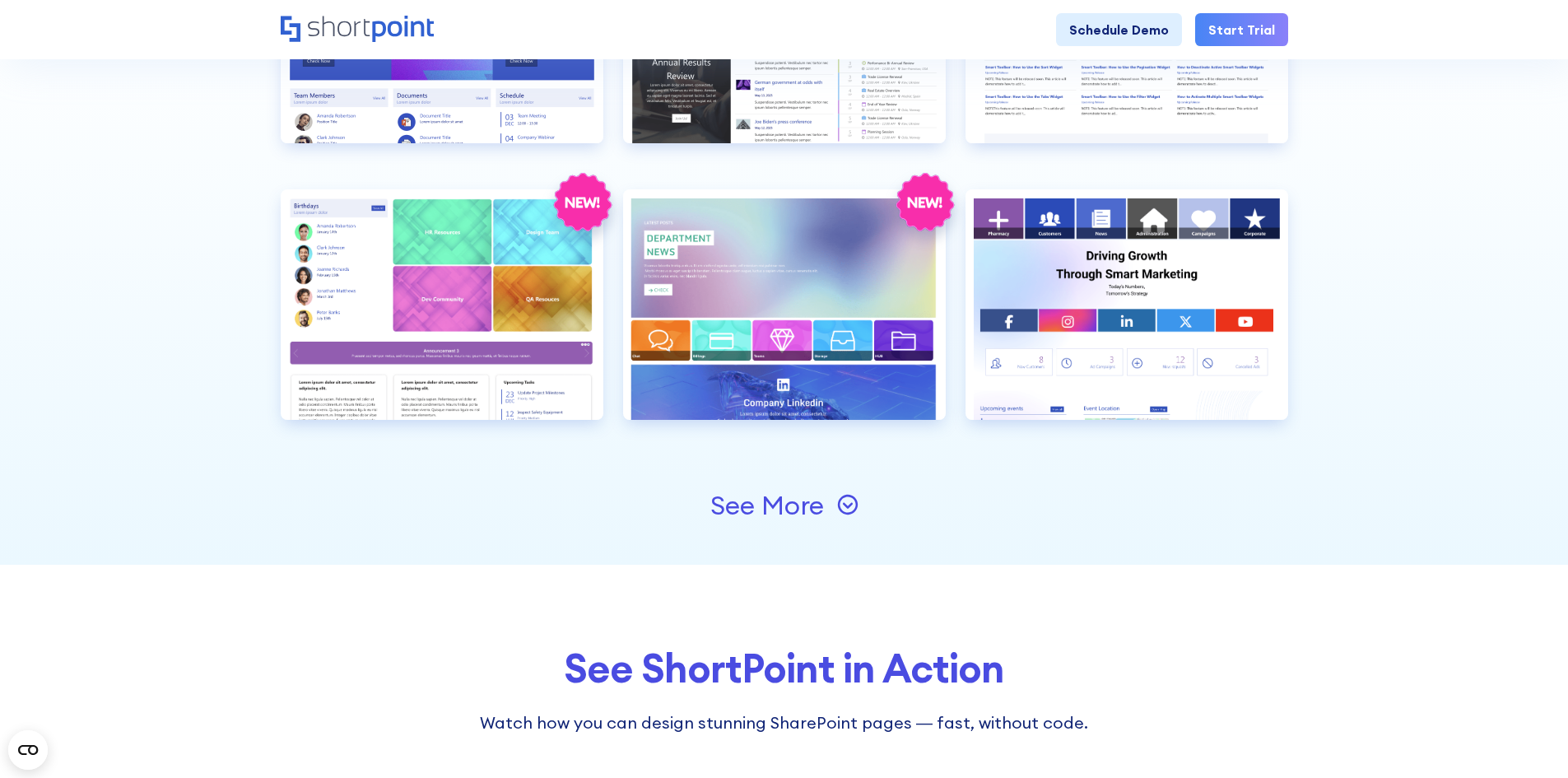
scroll to position [2882, 0]
